Goal: Task Accomplishment & Management: Manage account settings

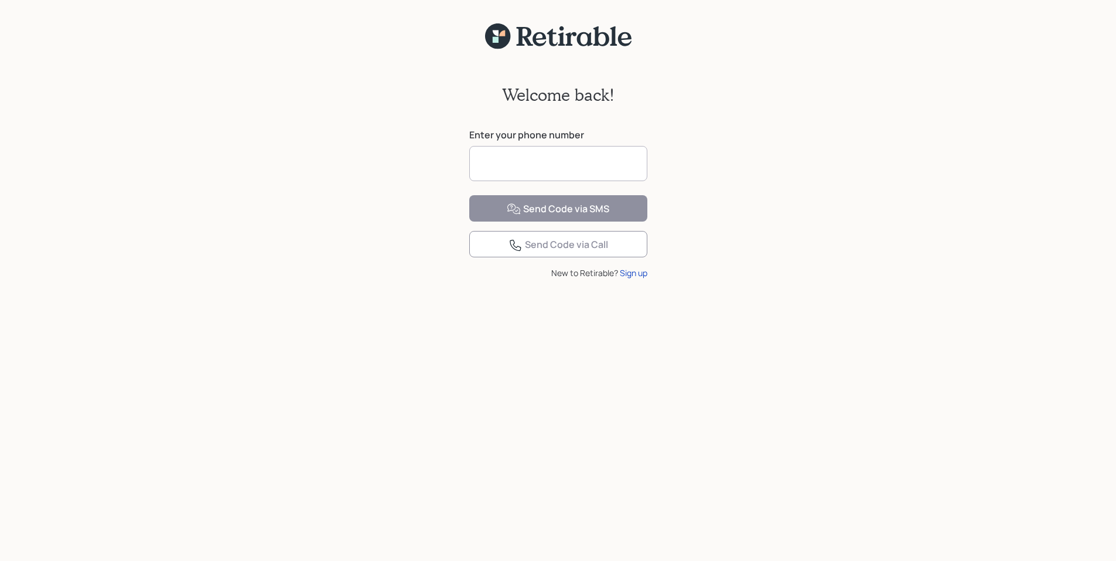
click at [608, 167] on input at bounding box center [558, 163] width 178 height 35
type input "**********"
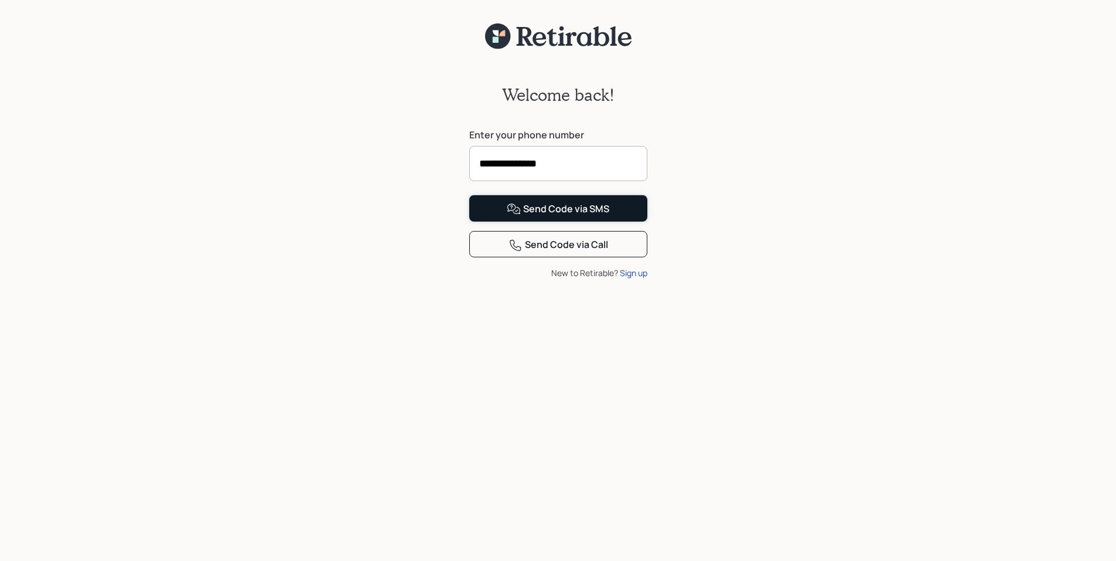
click at [569, 216] on div "Send Code via SMS" at bounding box center [558, 209] width 103 height 14
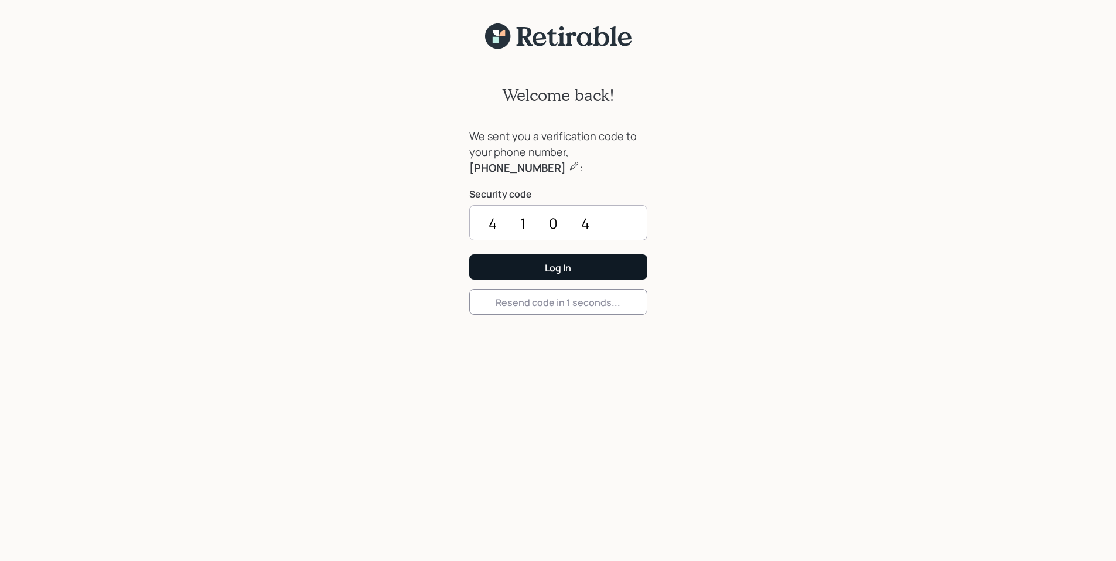
type input "4104"
click at [469, 254] on button "Log In" at bounding box center [558, 266] width 178 height 25
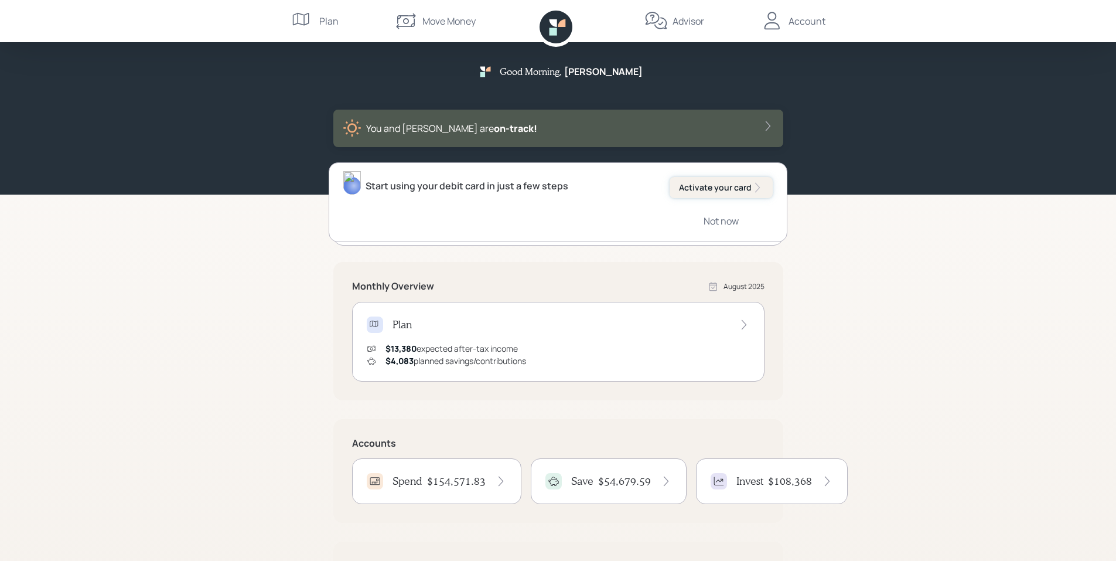
click at [739, 185] on div "Activate your card" at bounding box center [721, 188] width 84 height 12
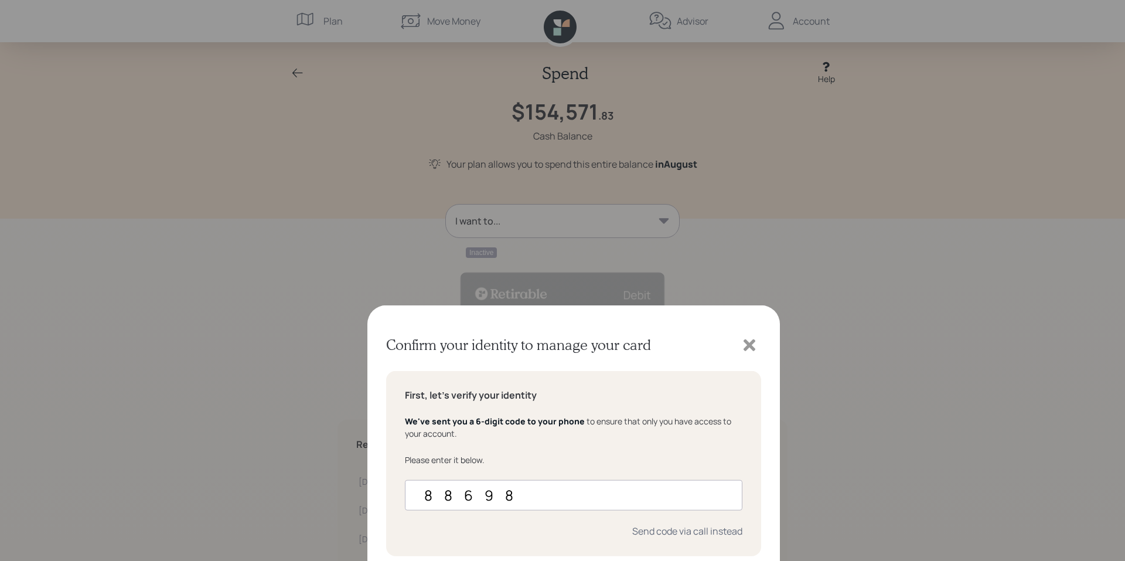
type input "886985"
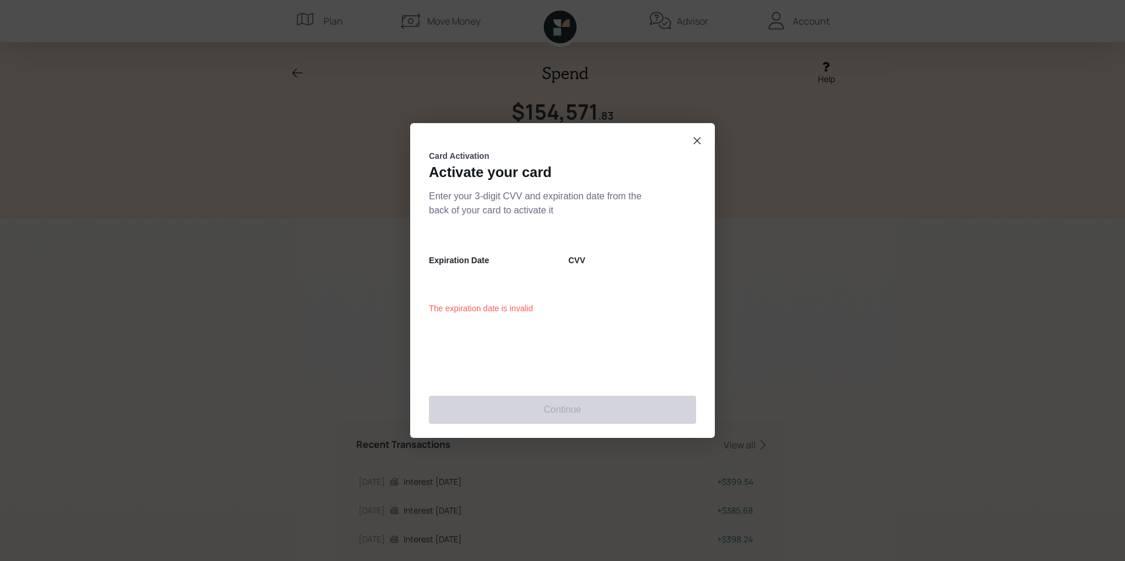
click at [565, 367] on div "Expiration Date The expiration date is invalid CVV" at bounding box center [562, 297] width 267 height 161
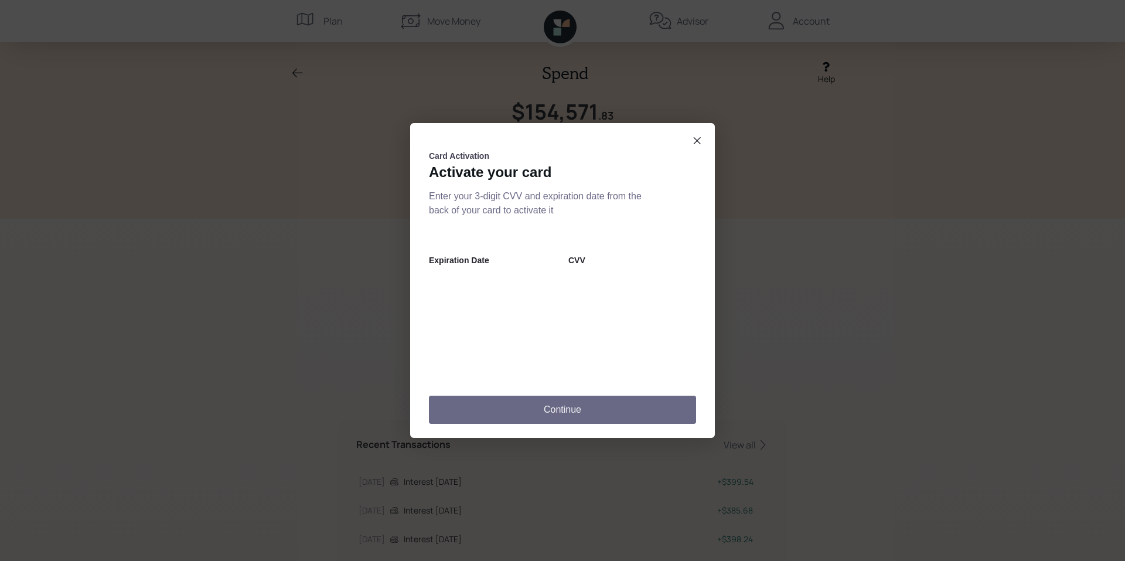
click at [567, 409] on button "Continue" at bounding box center [562, 409] width 267 height 28
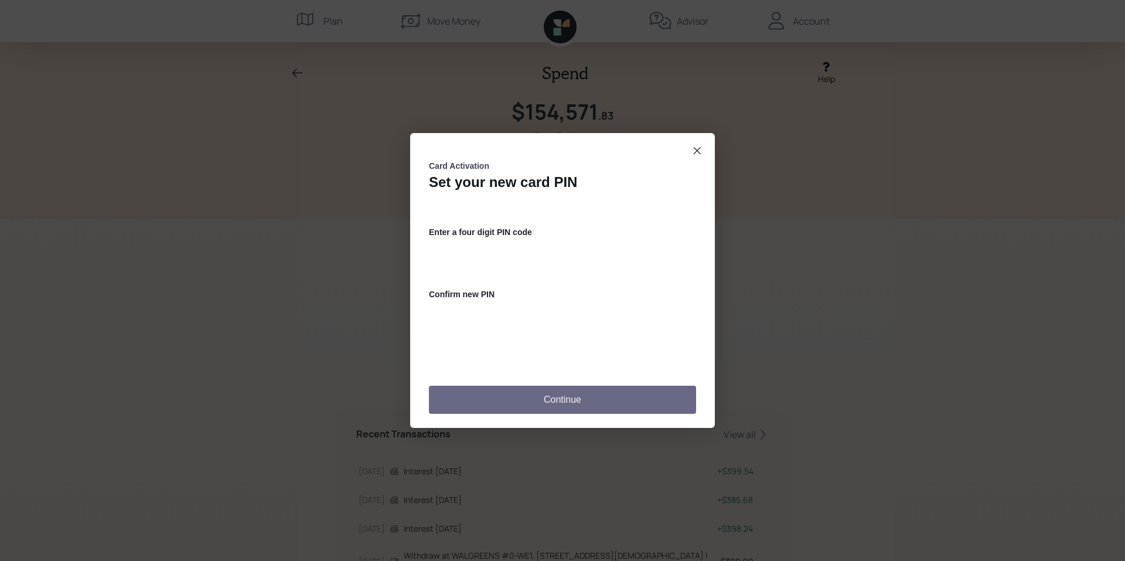
click at [562, 397] on button "Continue" at bounding box center [562, 400] width 267 height 28
click at [584, 395] on button "Continue" at bounding box center [562, 400] width 267 height 28
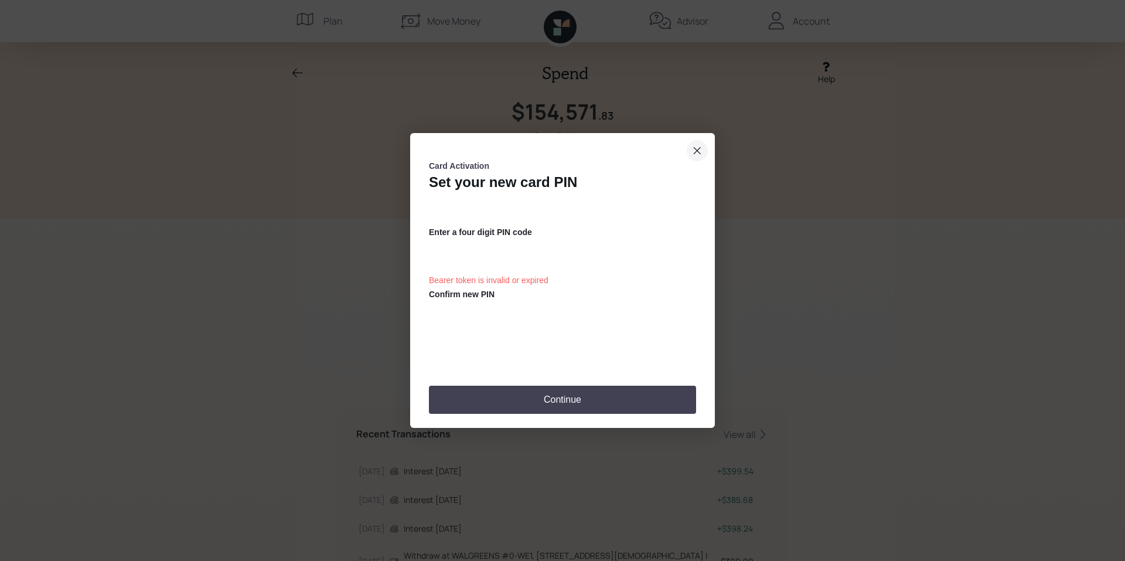
click at [692, 152] on button "close dialog" at bounding box center [697, 150] width 21 height 21
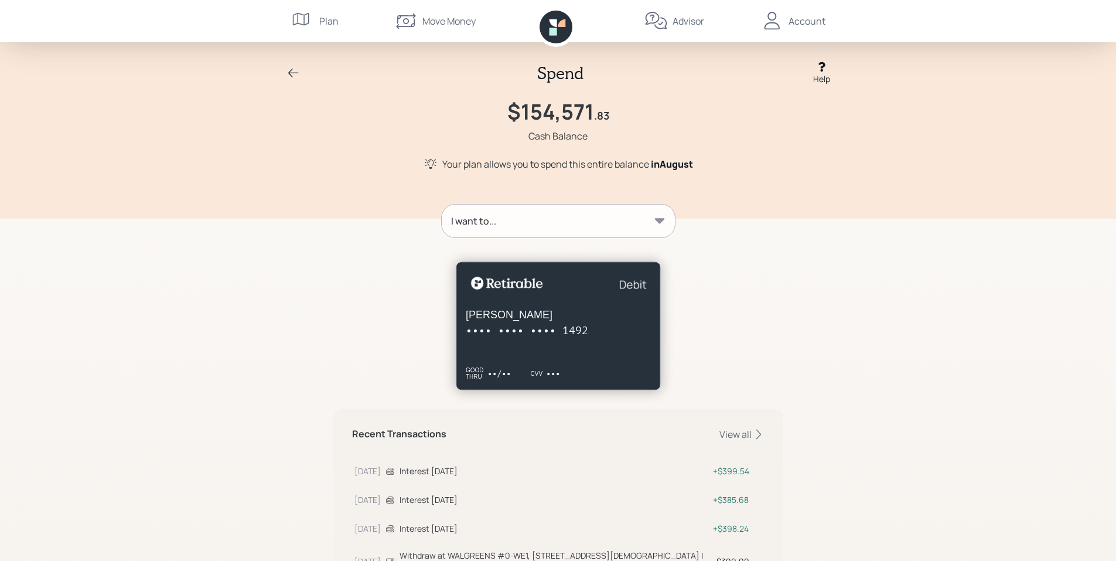
click at [708, 276] on div at bounding box center [558, 318] width 450 height 142
click at [561, 339] on div "[PERSON_NAME] •••• •••• •••• 1492 GOOD THRU ••/•• CVV •••" at bounding box center [558, 325] width 205 height 128
click at [559, 274] on div "[PERSON_NAME] •••• •••• •••• 1492 GOOD THRU ••/•• CVV •••" at bounding box center [558, 325] width 205 height 128
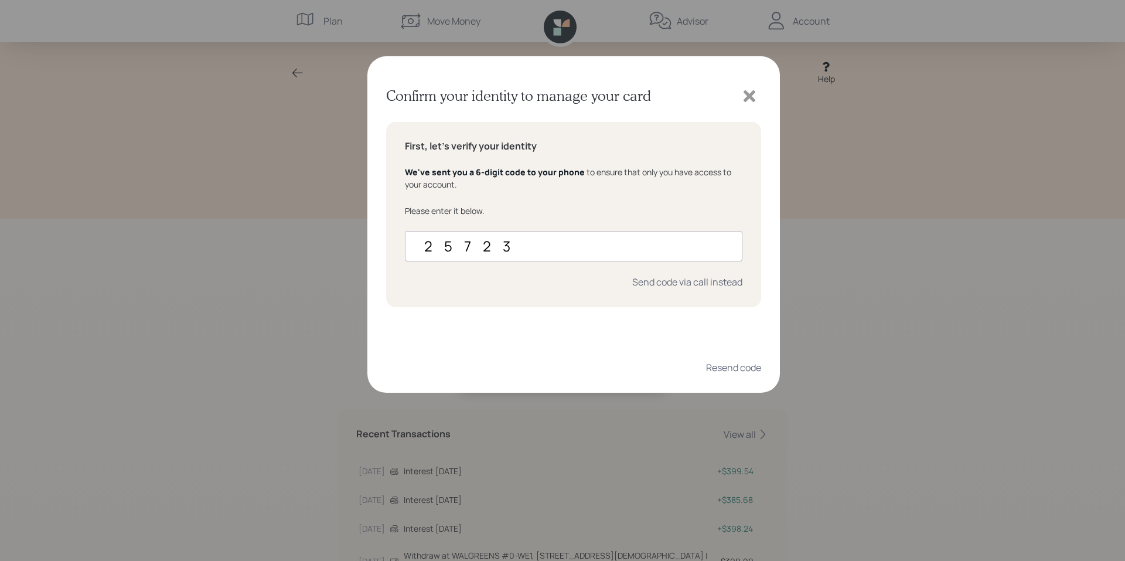
type input "257232"
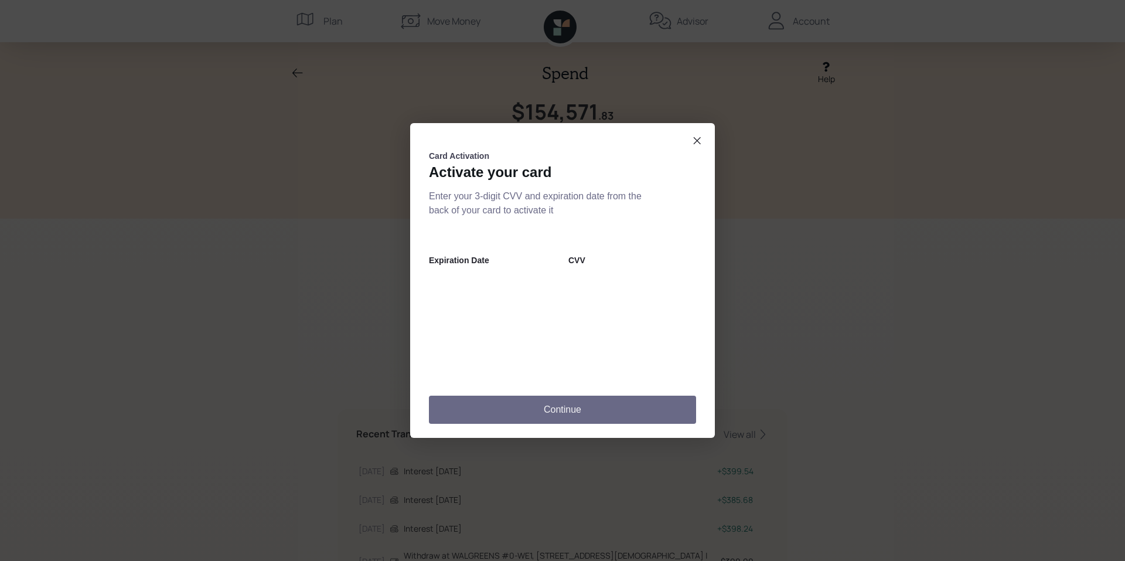
click at [573, 409] on button "Continue" at bounding box center [562, 409] width 267 height 28
click at [567, 405] on button "Continue" at bounding box center [562, 409] width 267 height 28
click at [568, 407] on button "Continue" at bounding box center [562, 409] width 267 height 28
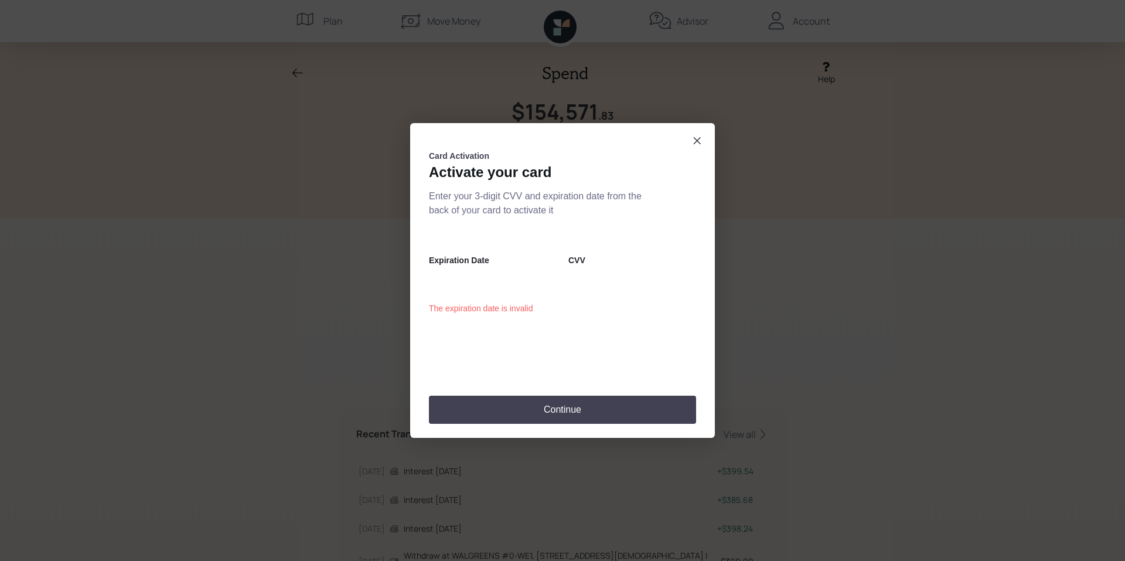
click at [591, 363] on div "Expiration Date The expiration date is invalid CVV" at bounding box center [562, 297] width 267 height 161
click at [692, 146] on button "close dialog" at bounding box center [697, 140] width 21 height 21
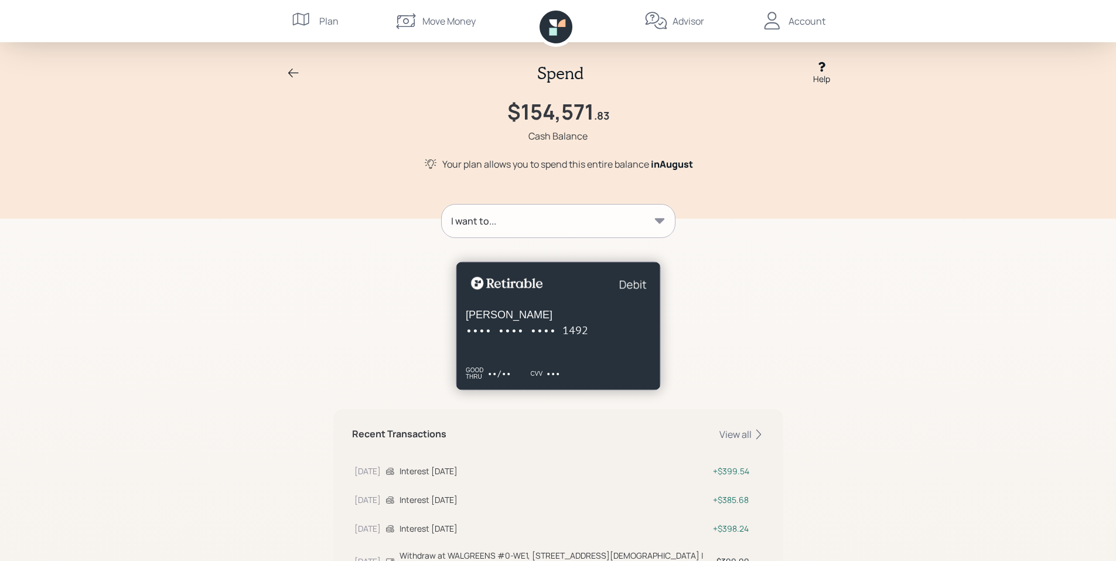
click at [582, 306] on div "[PERSON_NAME] •••• •••• •••• 1492 GOOD THRU ••/•• CVV •••" at bounding box center [558, 325] width 205 height 128
click at [568, 227] on div "I want to..." at bounding box center [558, 220] width 233 height 33
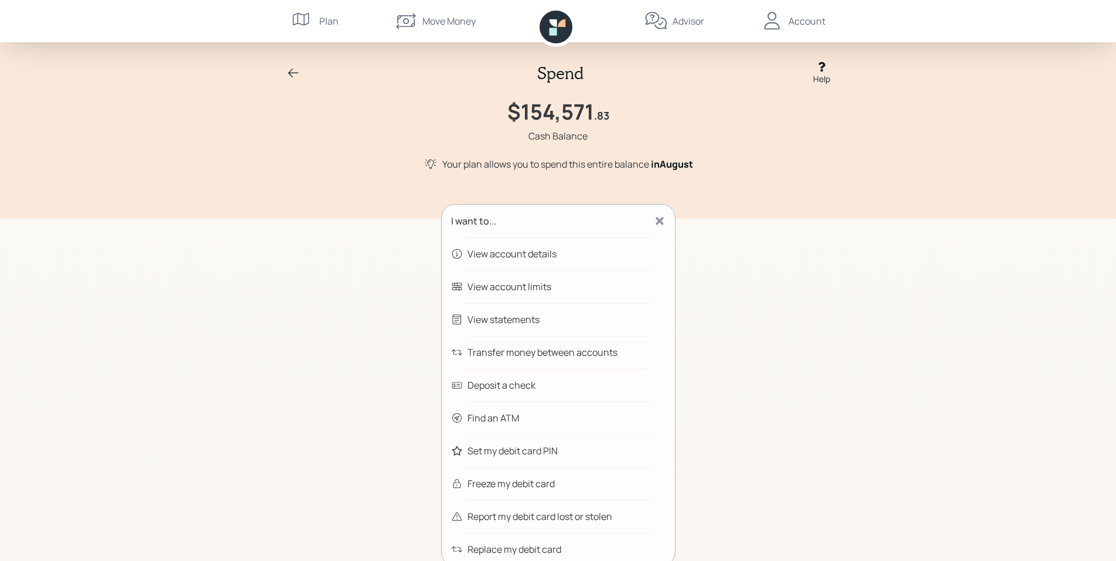
click at [547, 449] on div "Set my debit card PIN" at bounding box center [513, 451] width 90 height 14
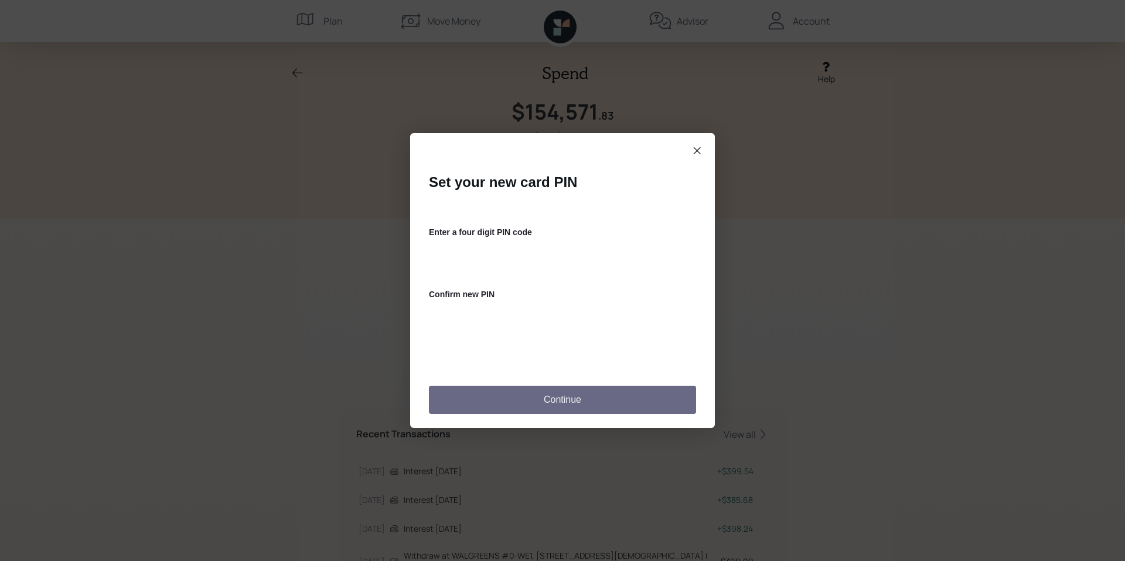
click at [608, 403] on button "Continue" at bounding box center [562, 400] width 267 height 28
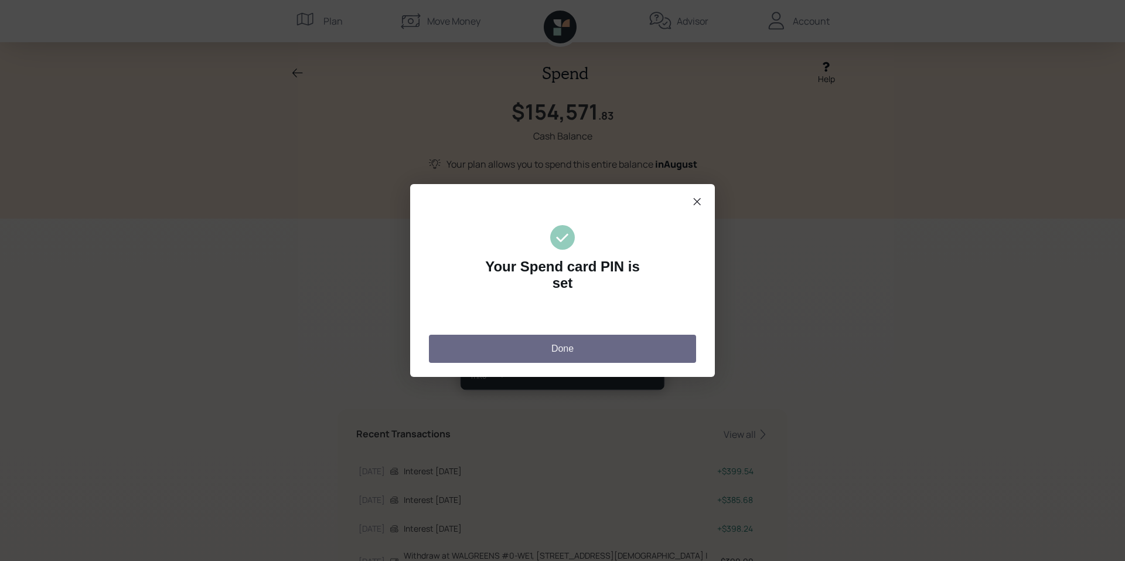
click at [562, 354] on button "Done" at bounding box center [562, 349] width 267 height 28
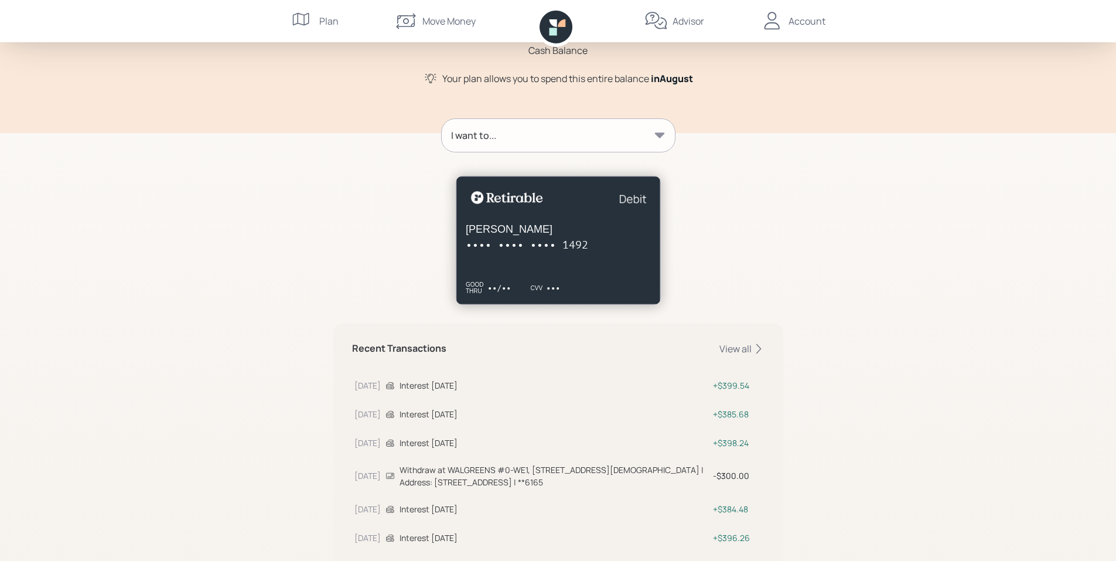
scroll to position [59, 0]
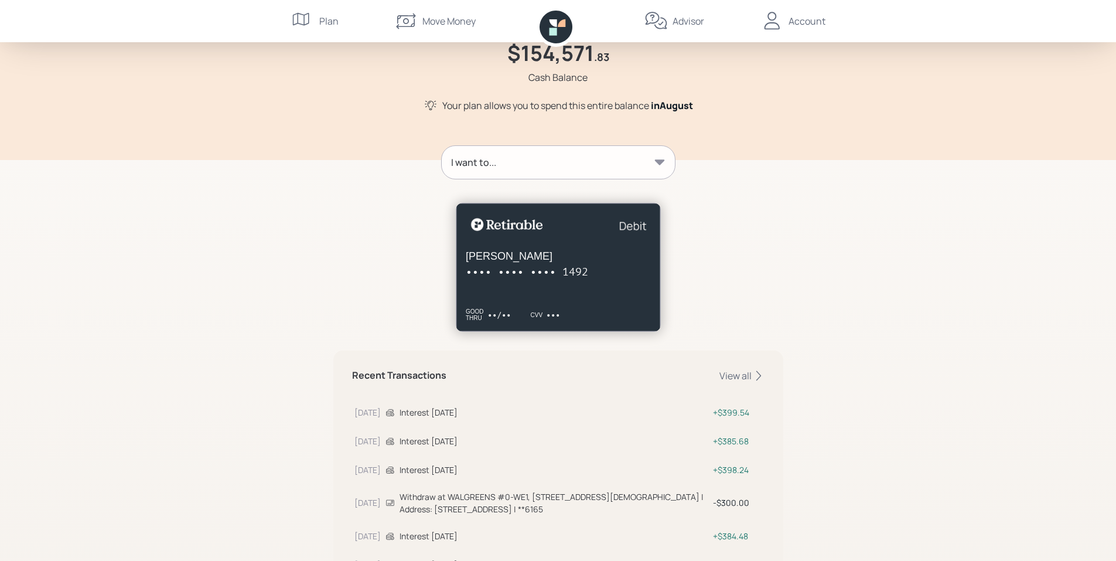
click at [589, 289] on div "[PERSON_NAME] •••• •••• •••• 1492 GOOD THRU ••/•• CVV •••" at bounding box center [558, 267] width 205 height 128
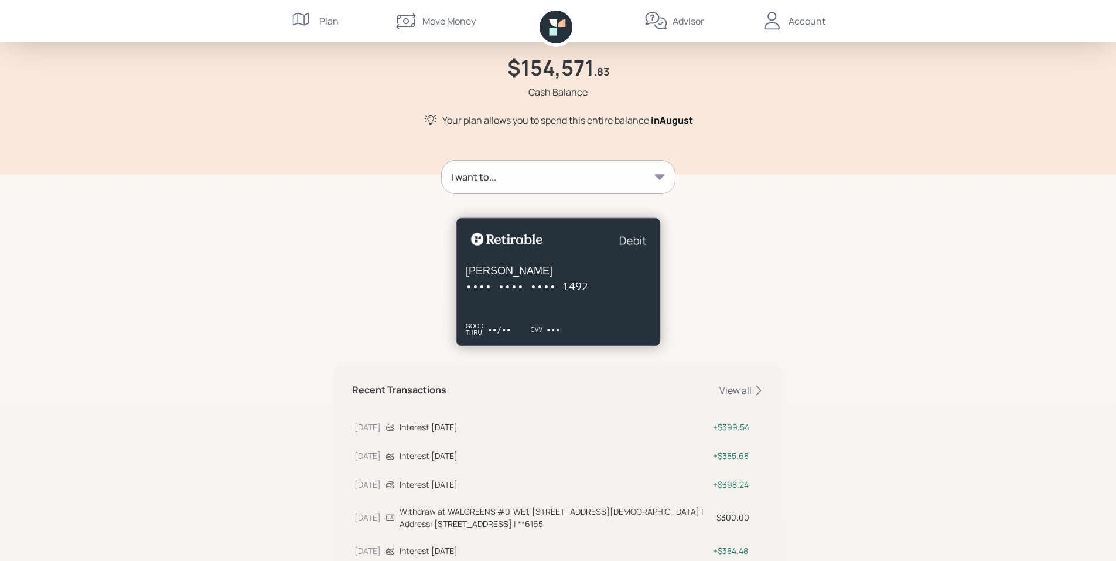
scroll to position [0, 0]
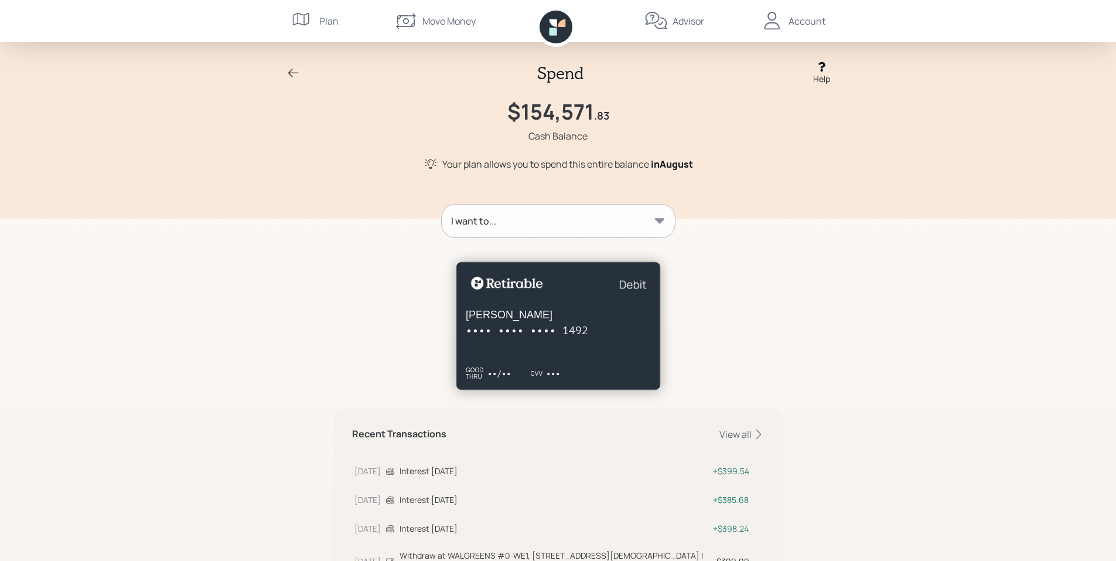
click at [558, 232] on div "I want to..." at bounding box center [558, 220] width 233 height 33
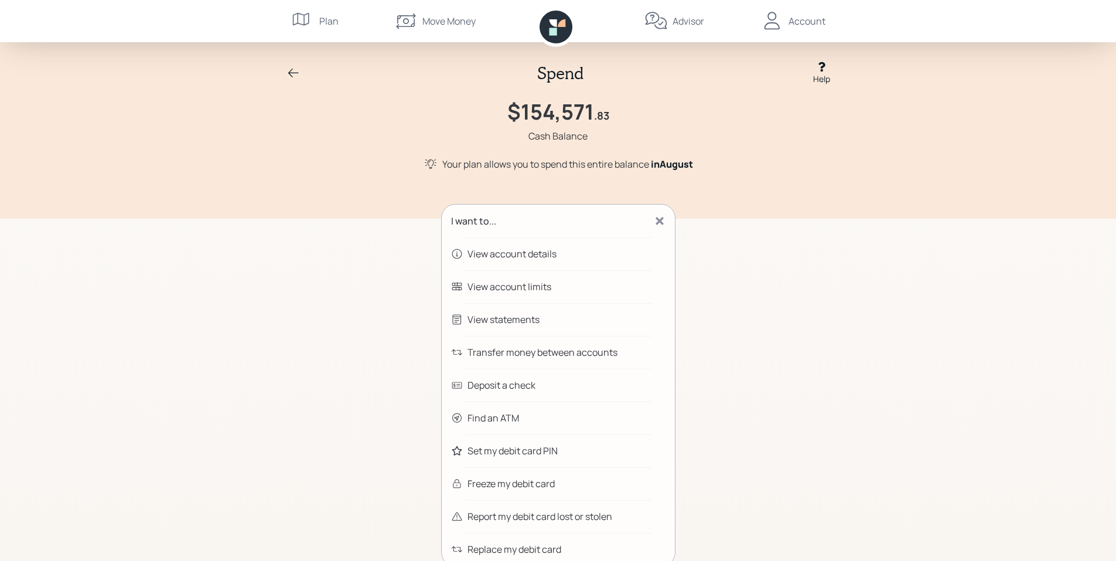
click at [516, 325] on div "View statements" at bounding box center [504, 319] width 72 height 14
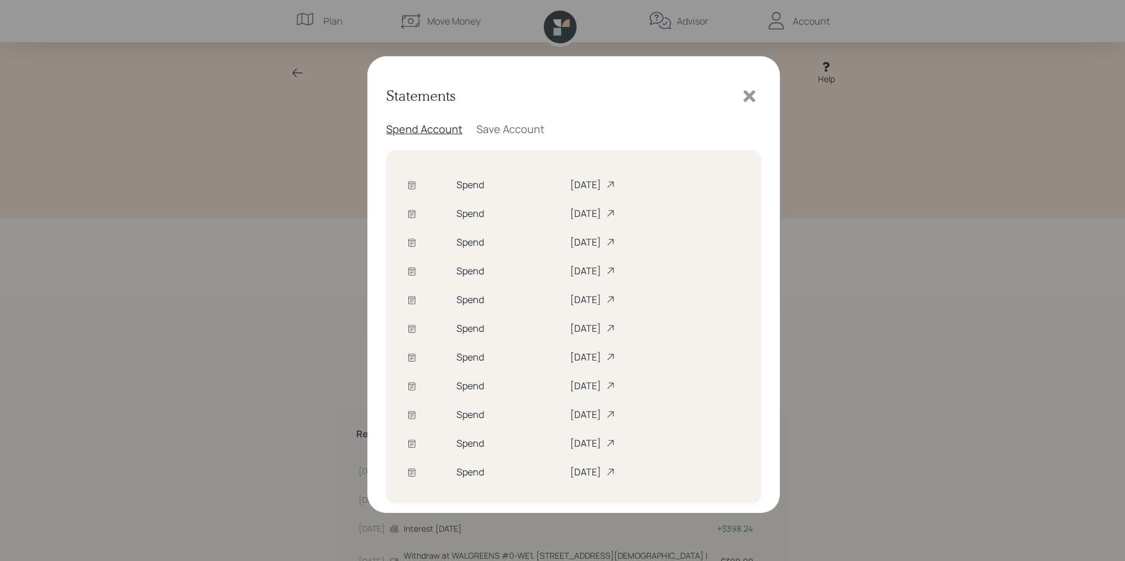
click at [570, 187] on div "[DATE]" at bounding box center [655, 184] width 170 height 13
click at [747, 93] on icon at bounding box center [749, 96] width 12 height 12
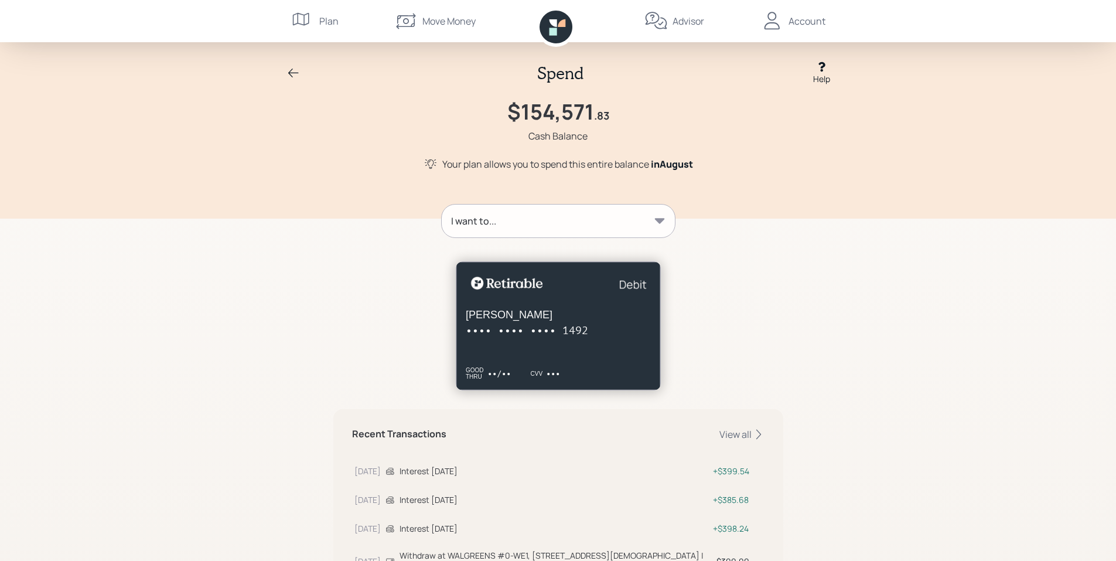
click at [787, 23] on div "Account" at bounding box center [792, 21] width 65 height 42
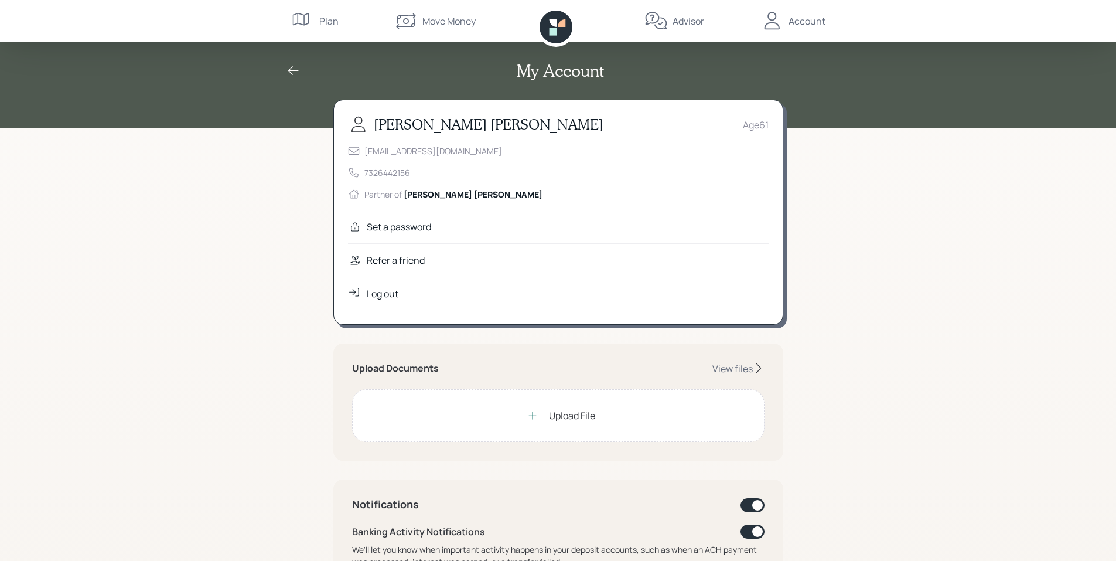
click at [206, 233] on div "My Account [PERSON_NAME] Age [DEMOGRAPHIC_DATA] [EMAIL_ADDRESS][DOMAIN_NAME] 73…" at bounding box center [558, 538] width 1116 height 1076
click at [854, 211] on div "My Account [PERSON_NAME] Age [DEMOGRAPHIC_DATA] [EMAIL_ADDRESS][DOMAIN_NAME] 73…" at bounding box center [558, 538] width 1116 height 1076
click at [292, 64] on icon at bounding box center [294, 71] width 14 height 14
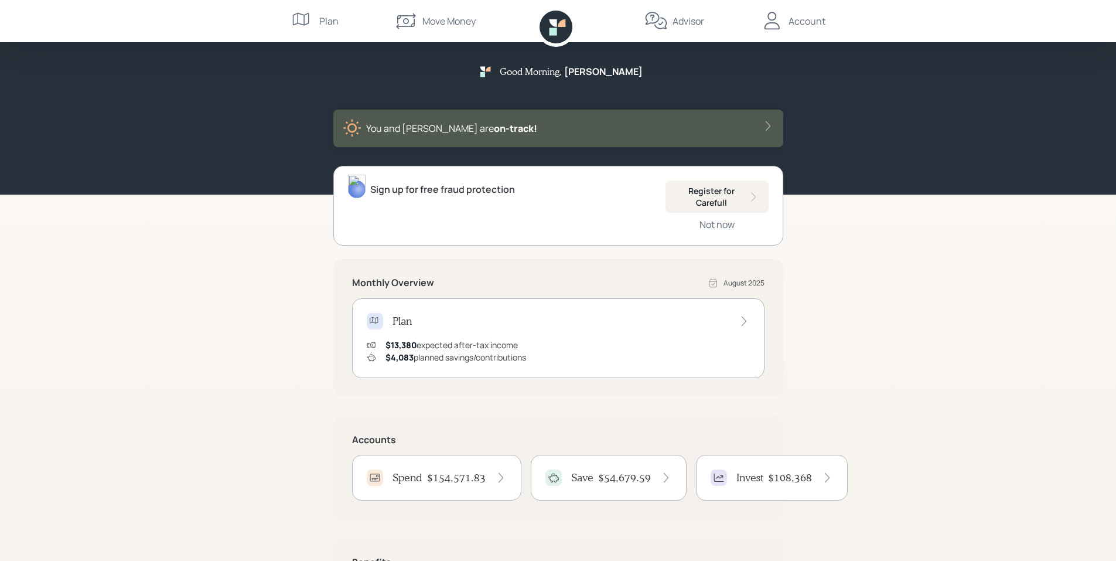
click at [621, 483] on h4 "$54,679.59" at bounding box center [624, 477] width 53 height 13
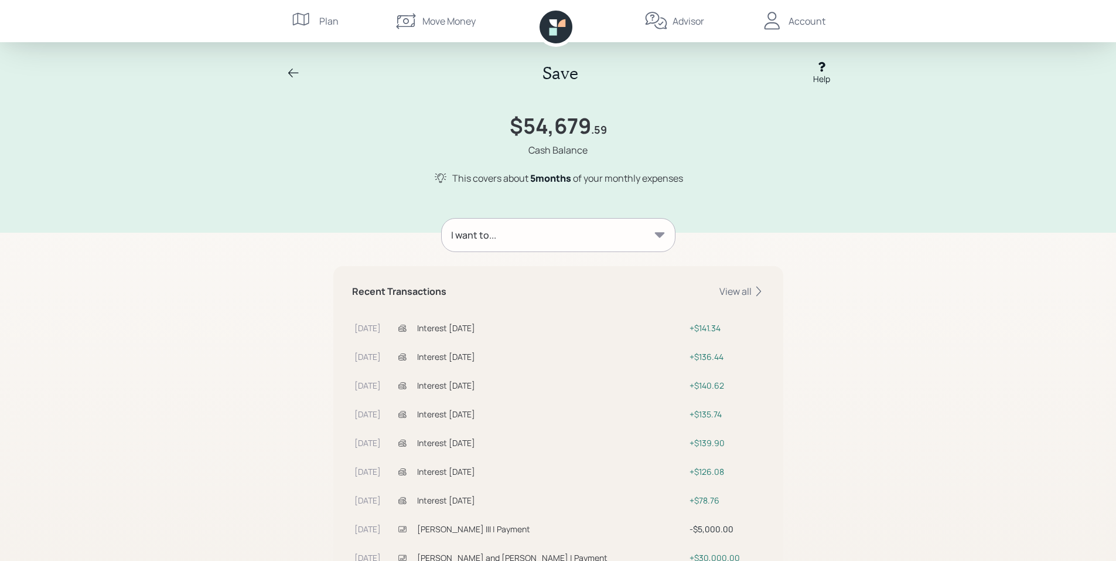
click at [479, 326] on div "Interest [DATE]" at bounding box center [551, 328] width 268 height 12
click at [476, 327] on div "Interest [DATE]" at bounding box center [551, 328] width 268 height 12
click at [566, 240] on div "I want to..." at bounding box center [558, 235] width 233 height 33
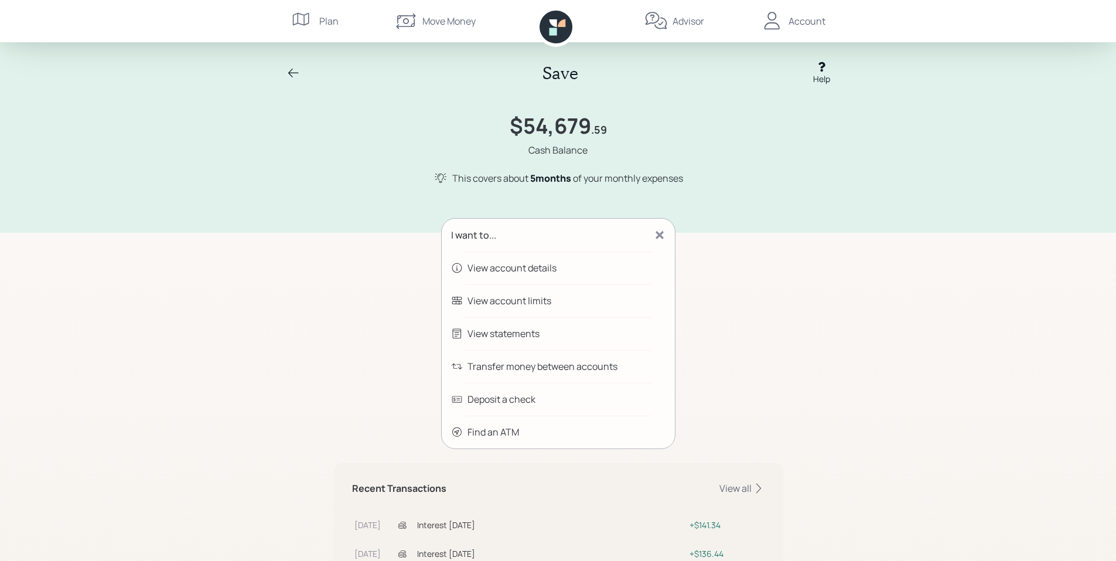
click at [539, 333] on div "View statements" at bounding box center [504, 333] width 72 height 14
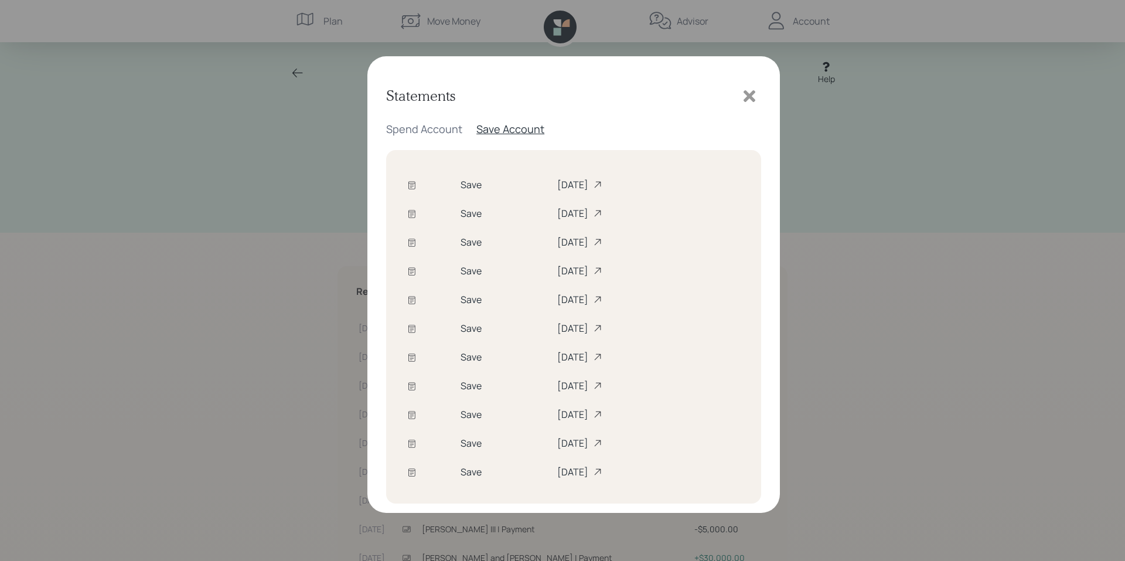
click at [557, 187] on div "[DATE]" at bounding box center [648, 184] width 183 height 13
click at [756, 93] on icon at bounding box center [750, 96] width 18 height 18
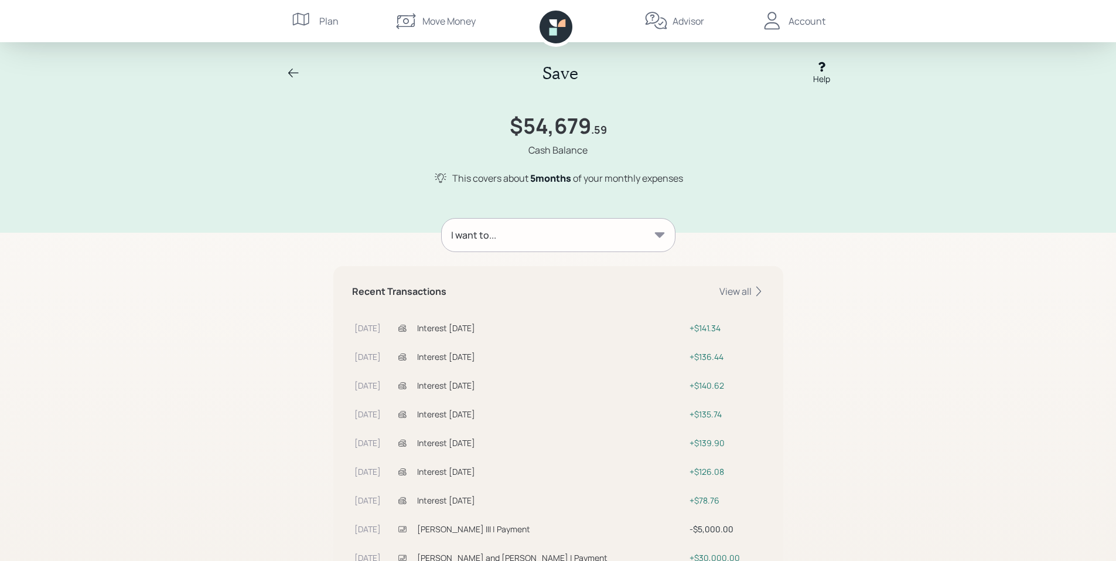
click at [325, 21] on div "Plan" at bounding box center [328, 21] width 19 height 14
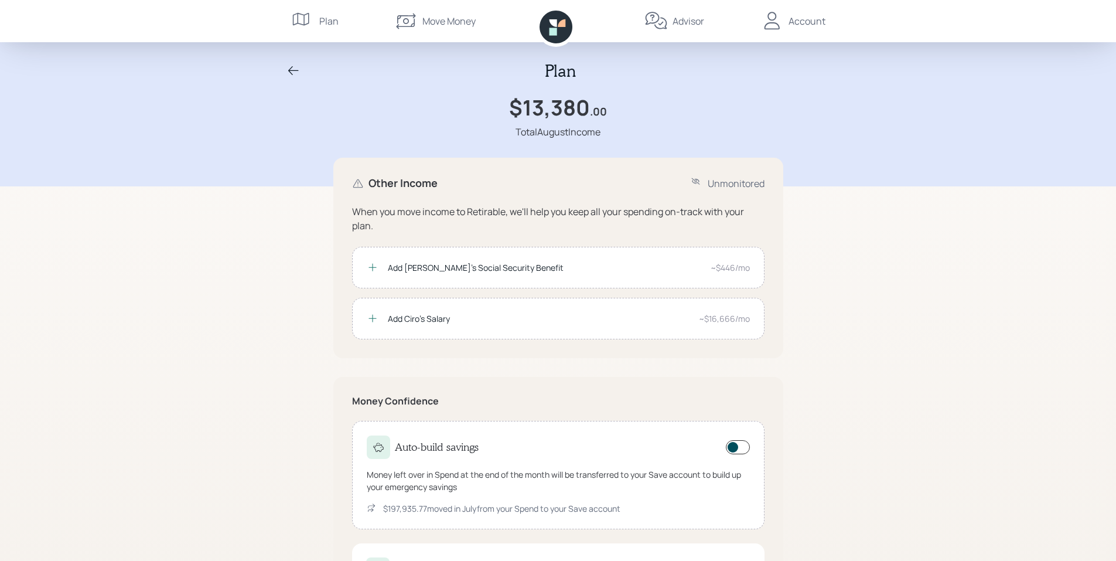
click at [432, 23] on div "Move Money" at bounding box center [448, 21] width 53 height 14
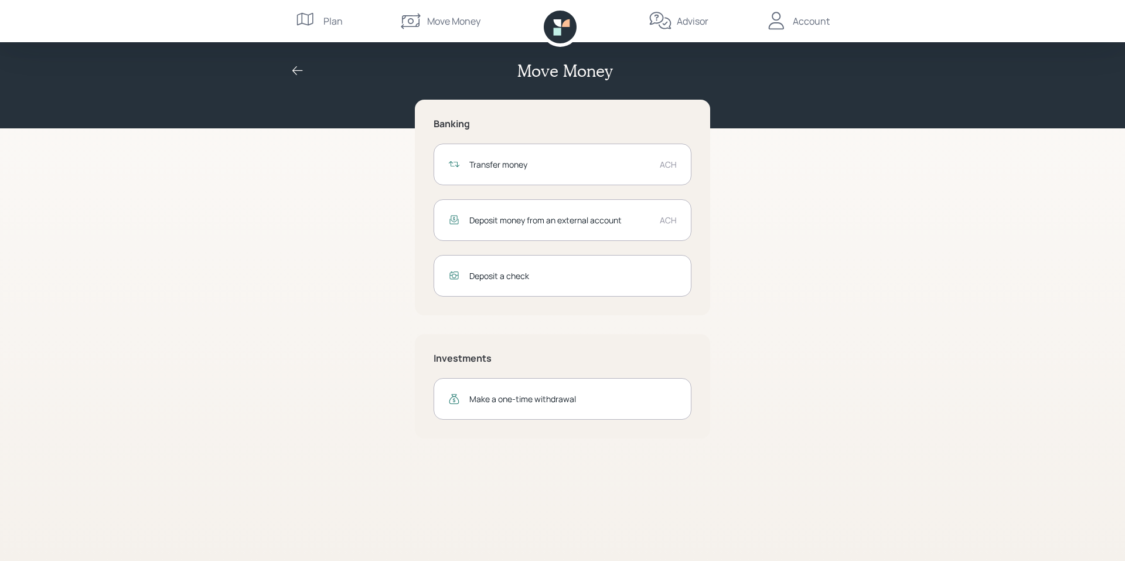
click at [807, 21] on div "Account" at bounding box center [811, 21] width 37 height 14
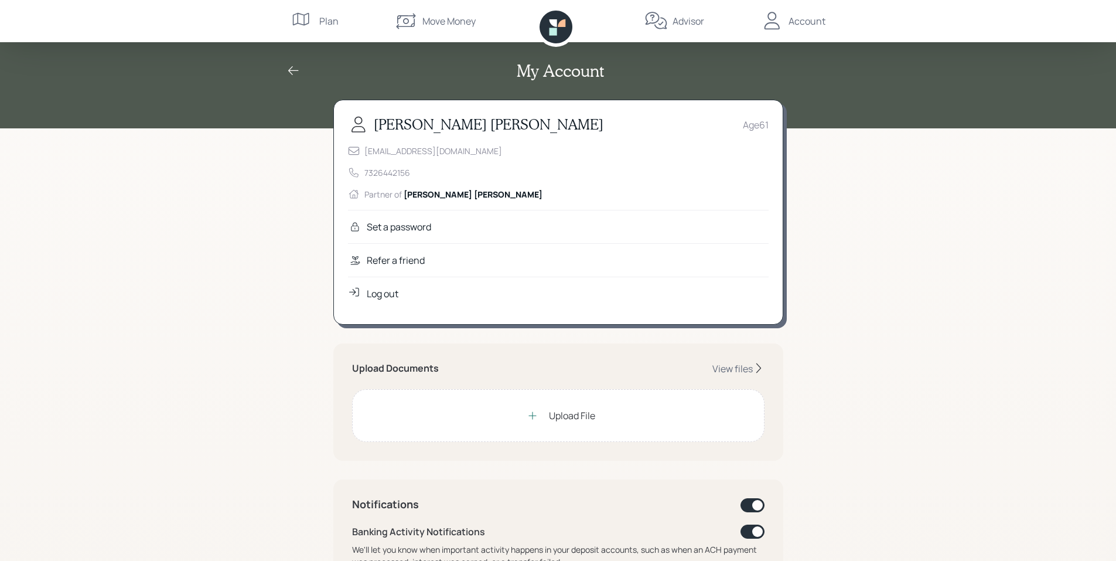
click at [845, 186] on div "My Account [PERSON_NAME] Age [DEMOGRAPHIC_DATA] [EMAIL_ADDRESS][DOMAIN_NAME] 73…" at bounding box center [558, 538] width 1116 height 1076
click at [954, 230] on div "My Account [PERSON_NAME] Age [DEMOGRAPHIC_DATA] [EMAIL_ADDRESS][DOMAIN_NAME] 73…" at bounding box center [558, 538] width 1116 height 1076
click at [577, 68] on h2 "My Account" at bounding box center [560, 71] width 87 height 20
click at [846, 166] on div "My Account [PERSON_NAME] Age [DEMOGRAPHIC_DATA] [EMAIL_ADDRESS][DOMAIN_NAME] 73…" at bounding box center [558, 538] width 1116 height 1076
drag, startPoint x: 269, startPoint y: 343, endPoint x: 267, endPoint y: 257, distance: 86.2
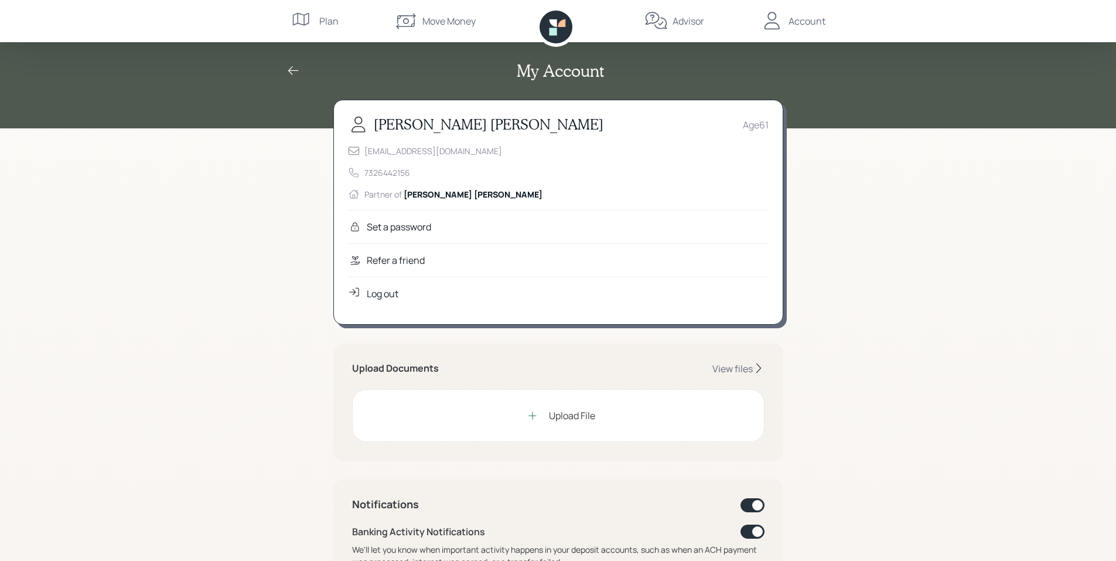
click at [265, 343] on div "My Account [PERSON_NAME] Age [DEMOGRAPHIC_DATA] [EMAIL_ADDRESS][DOMAIN_NAME] 73…" at bounding box center [558, 538] width 1116 height 1076
click at [455, 23] on div "Move Money" at bounding box center [448, 21] width 53 height 14
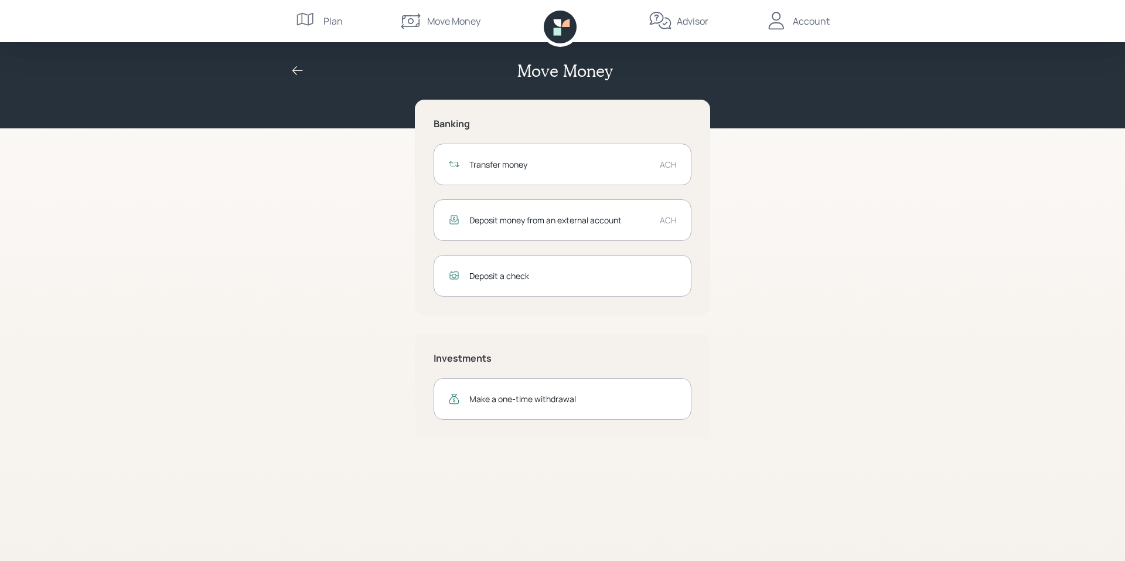
click at [571, 64] on h2 "Move Money" at bounding box center [564, 71] width 95 height 20
click at [735, 214] on div "Banking Transfer money ACH Deposit money from an external account ACH Deposit a…" at bounding box center [562, 269] width 450 height 339
click at [803, 26] on div "Account" at bounding box center [811, 21] width 37 height 14
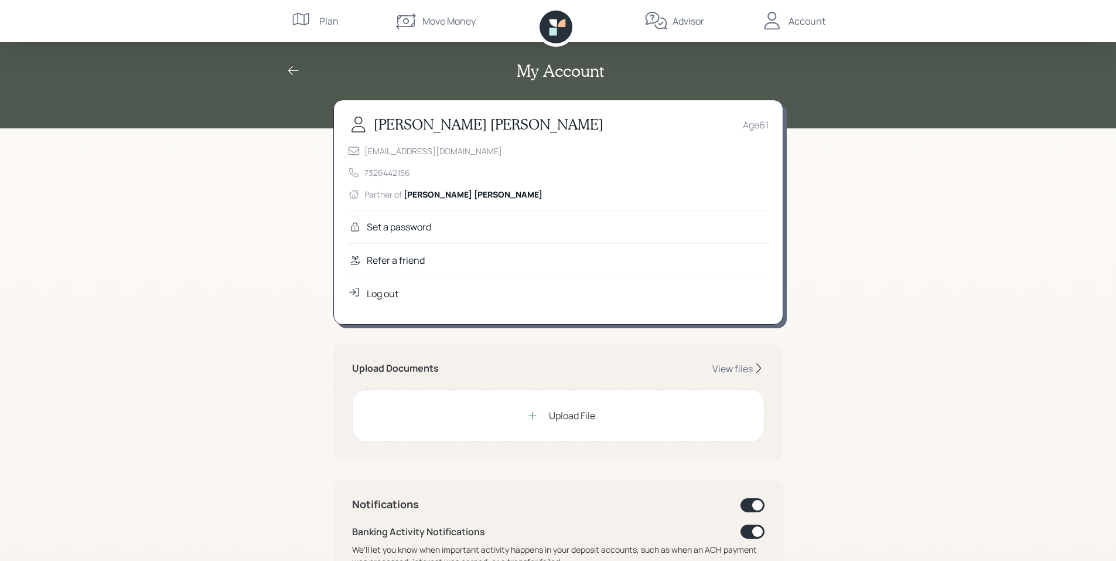
click at [907, 298] on div "My Account [PERSON_NAME] Age [DEMOGRAPHIC_DATA] [EMAIL_ADDRESS][DOMAIN_NAME] 73…" at bounding box center [558, 538] width 1116 height 1076
click at [298, 70] on icon at bounding box center [294, 71] width 14 height 14
